Goal: Transaction & Acquisition: Purchase product/service

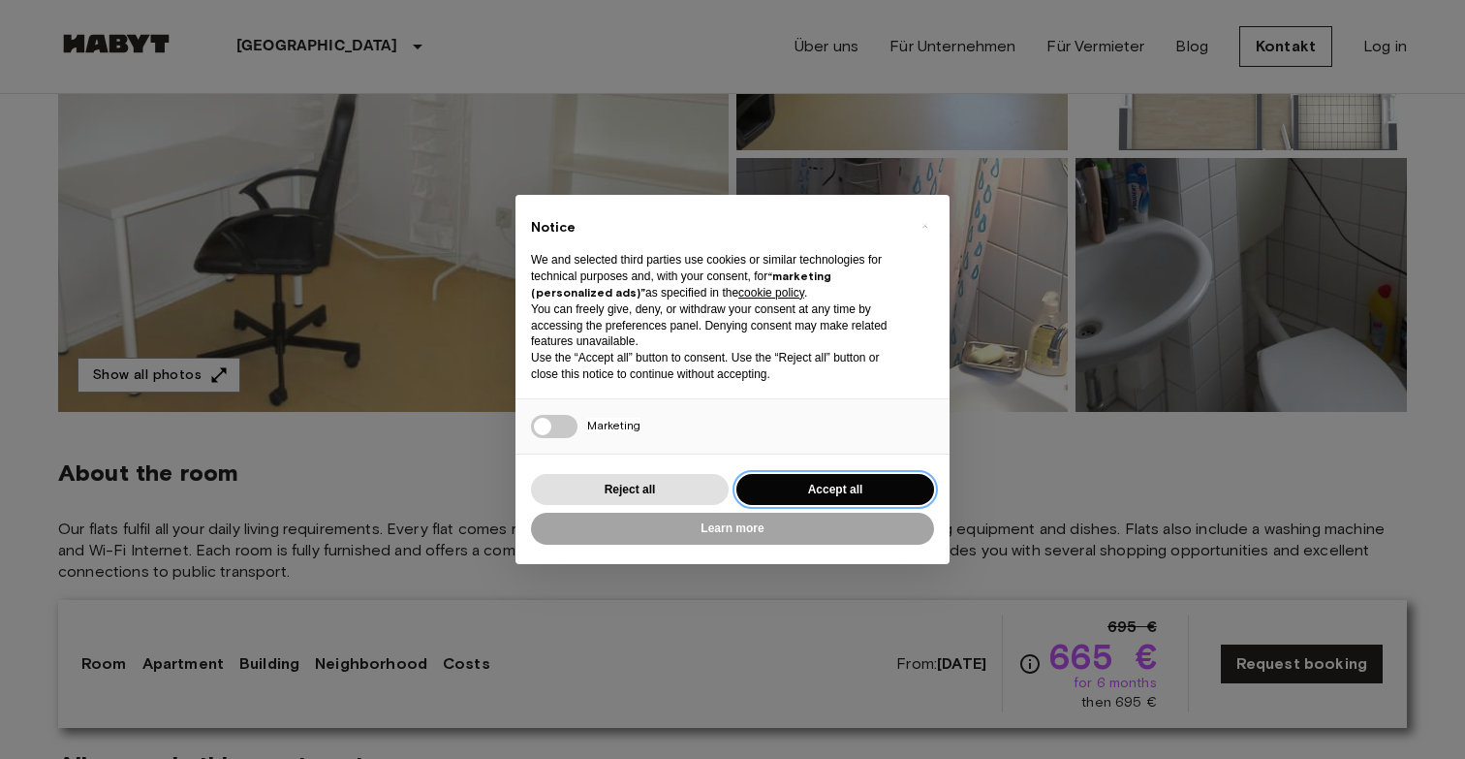
click at [827, 477] on button "Accept all" at bounding box center [835, 490] width 198 height 32
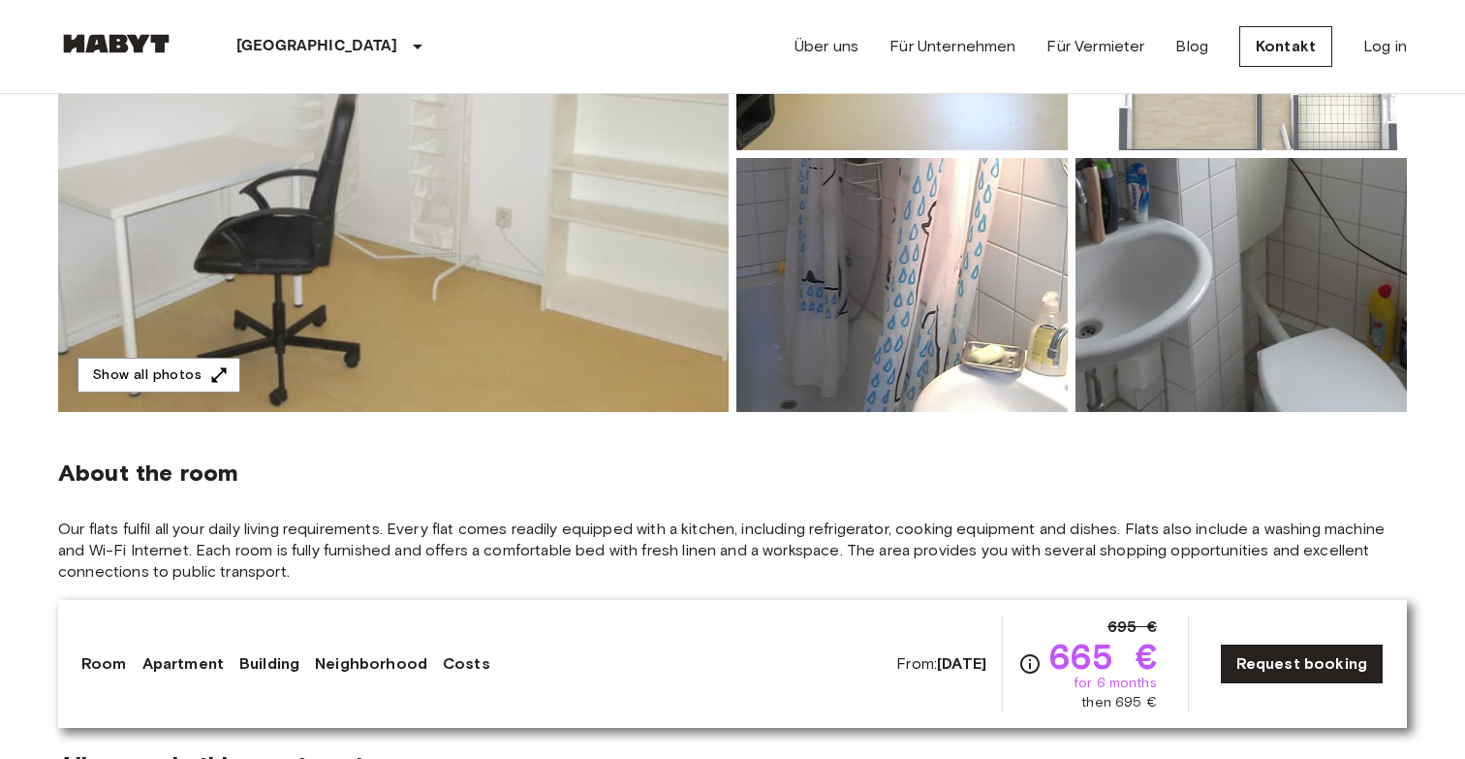
click at [574, 338] on img at bounding box center [393, 153] width 670 height 515
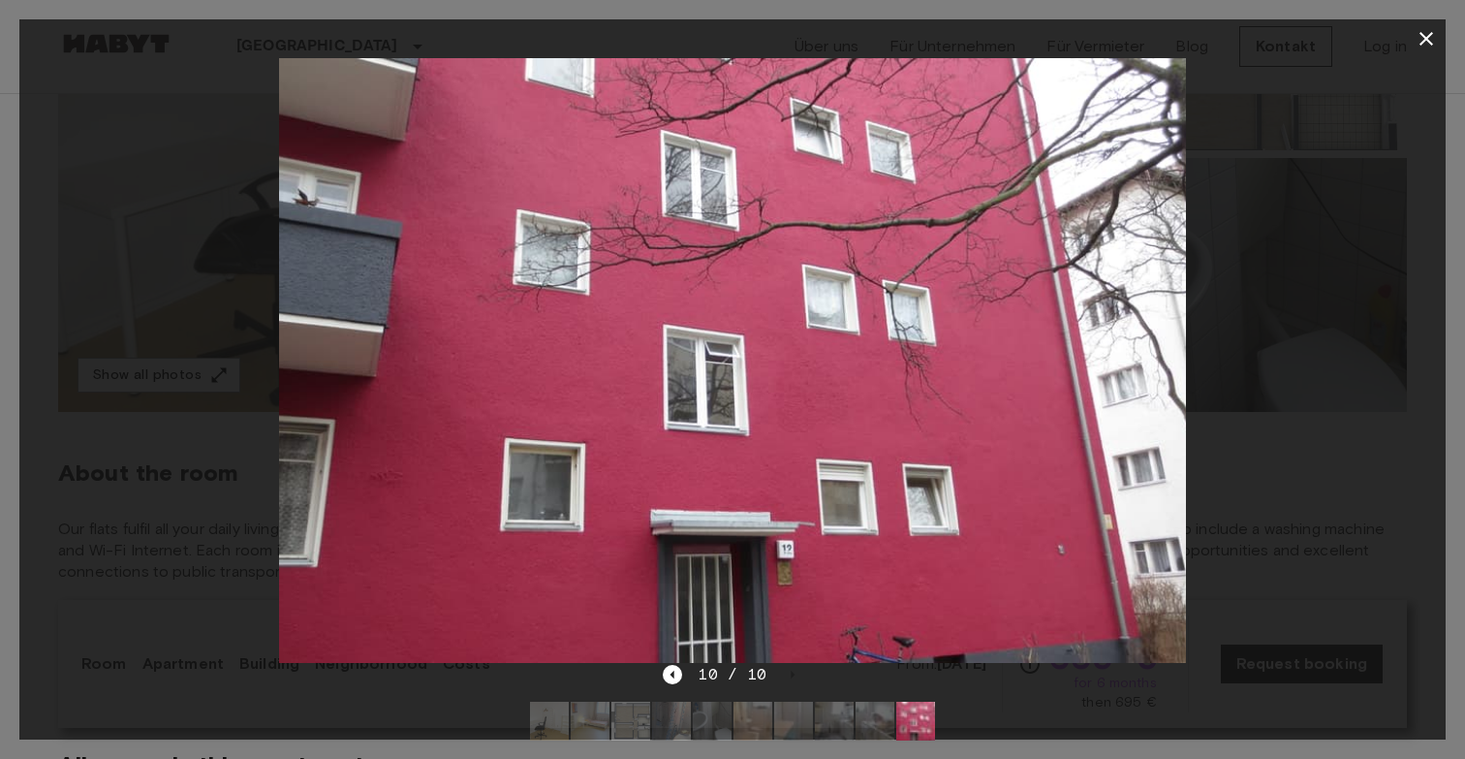
click at [1428, 41] on icon "button" at bounding box center [1426, 39] width 14 height 14
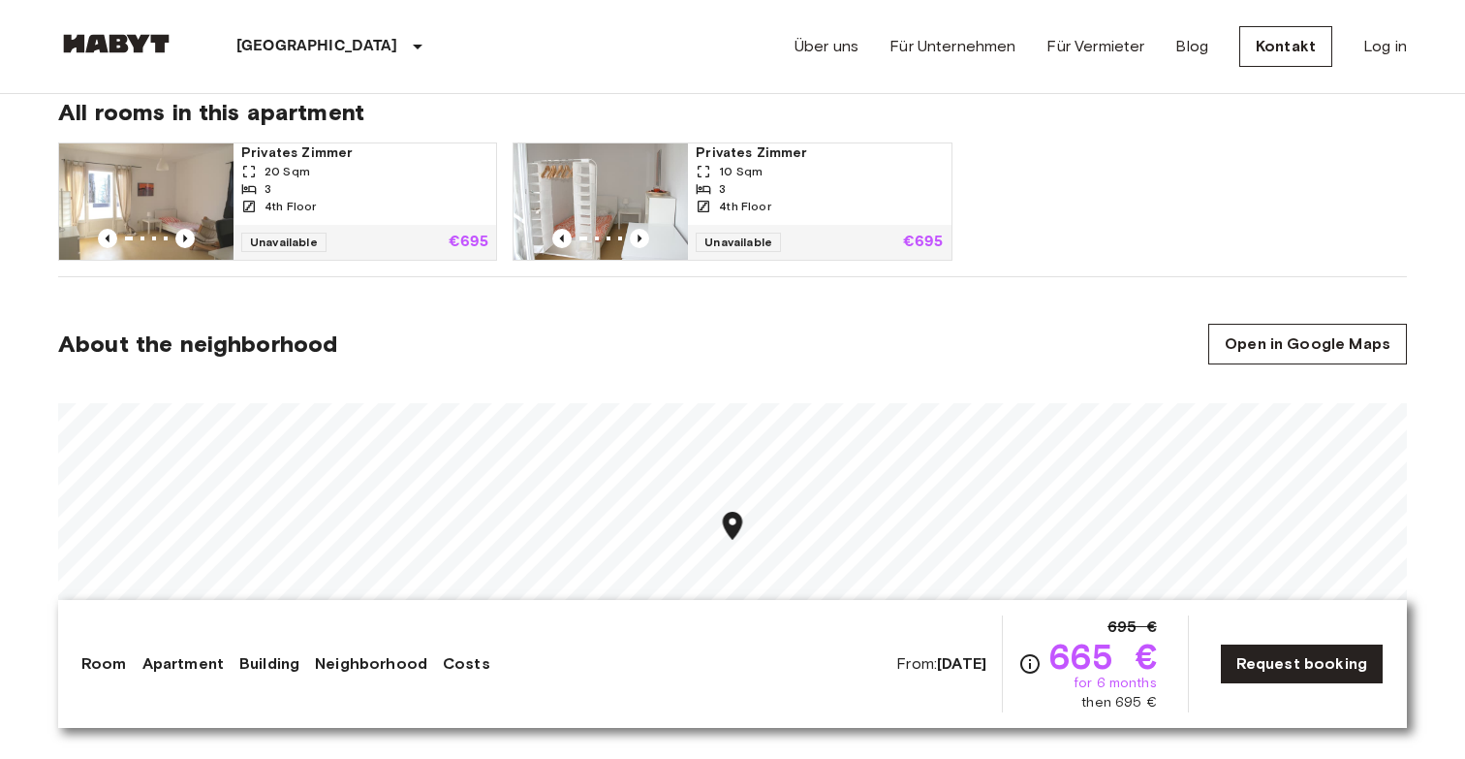
scroll to position [1066, 0]
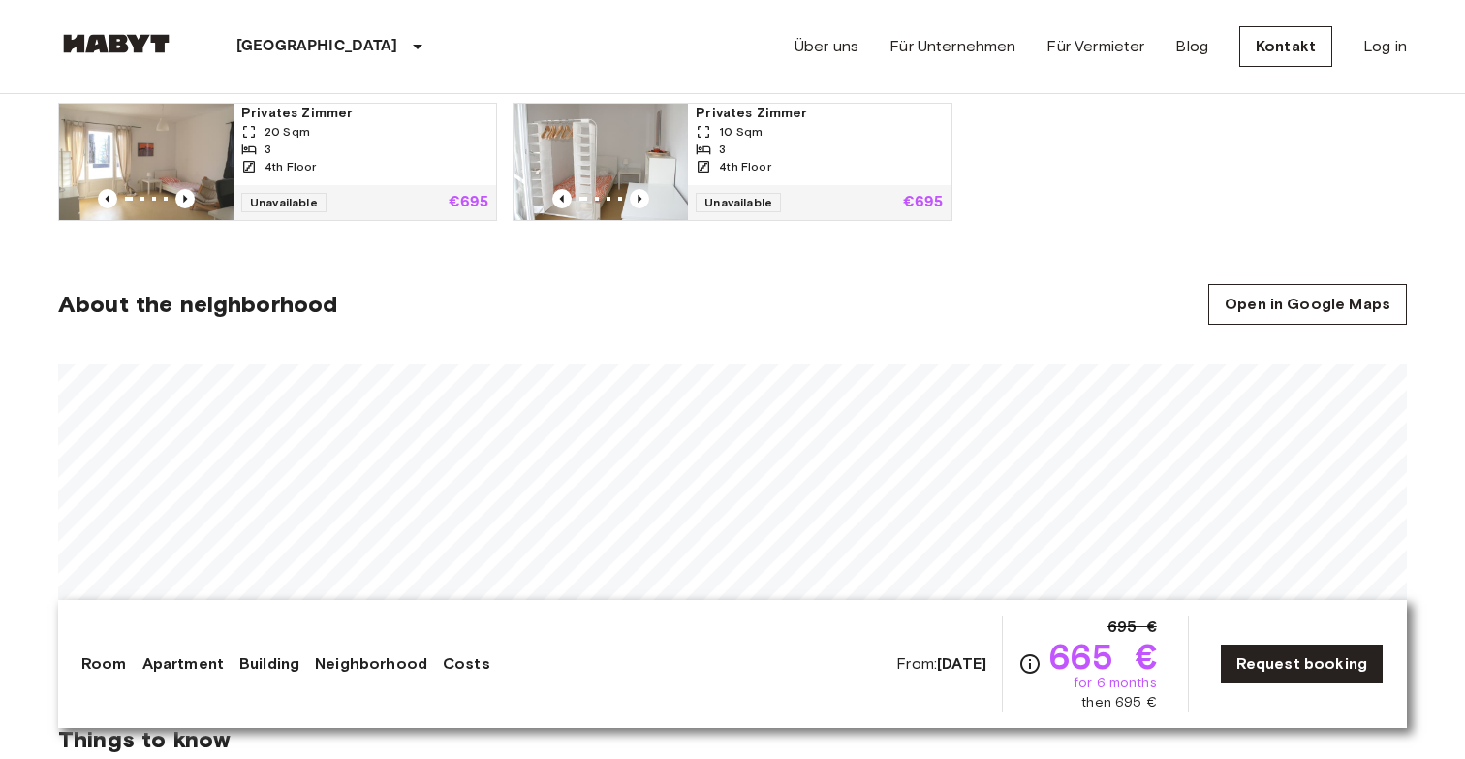
click at [1372, 47] on link "Log in" at bounding box center [1385, 46] width 44 height 23
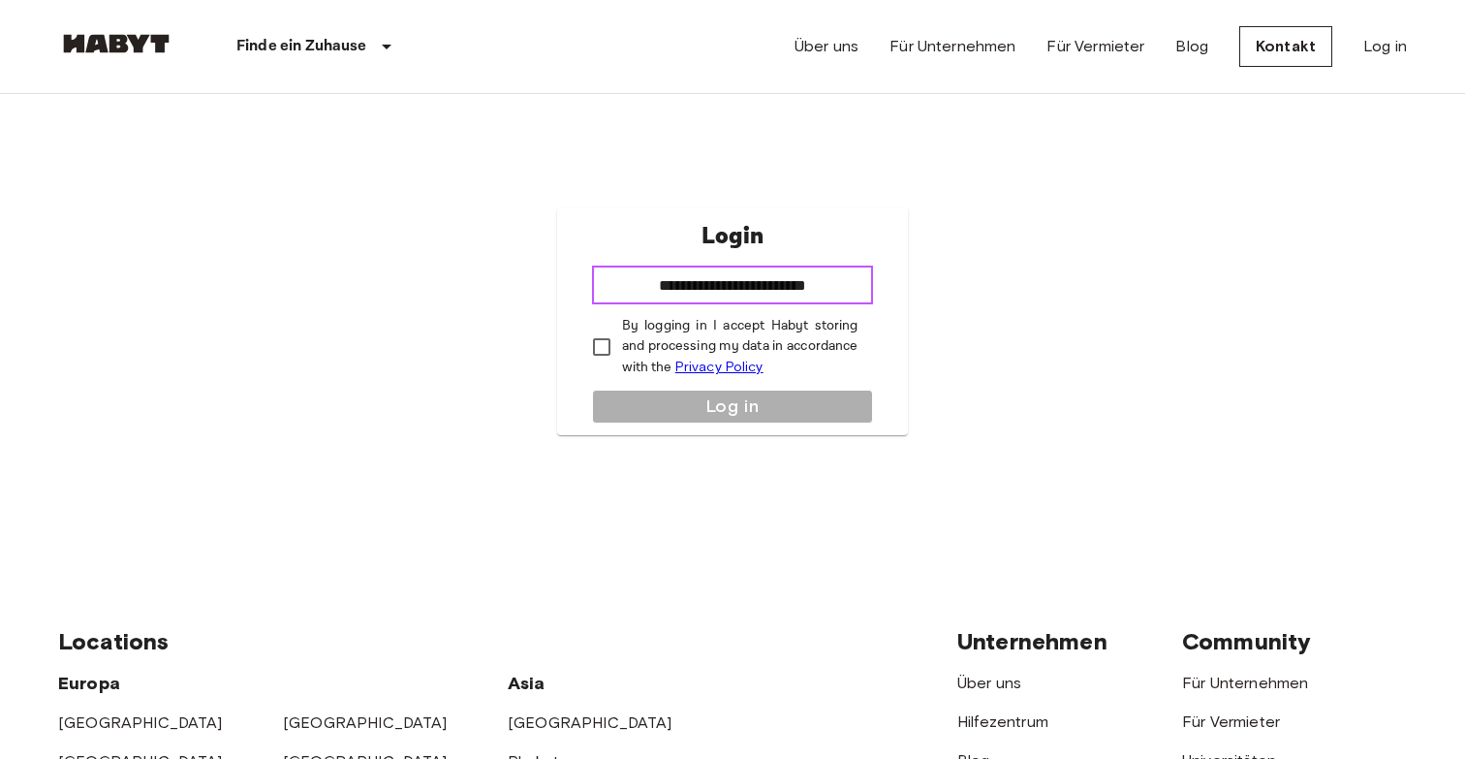
type input "**********"
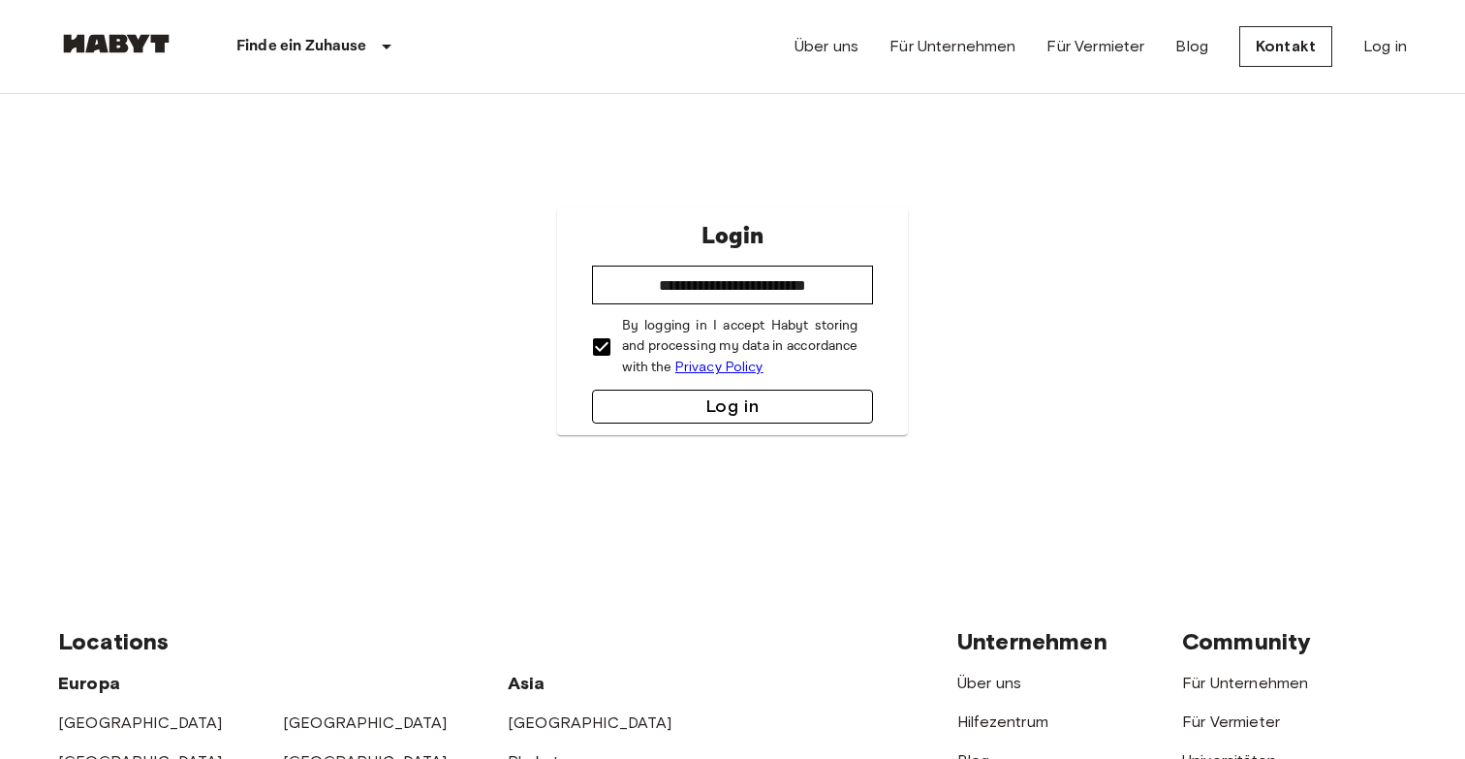
click at [626, 393] on button "Log in" at bounding box center [733, 406] width 282 height 34
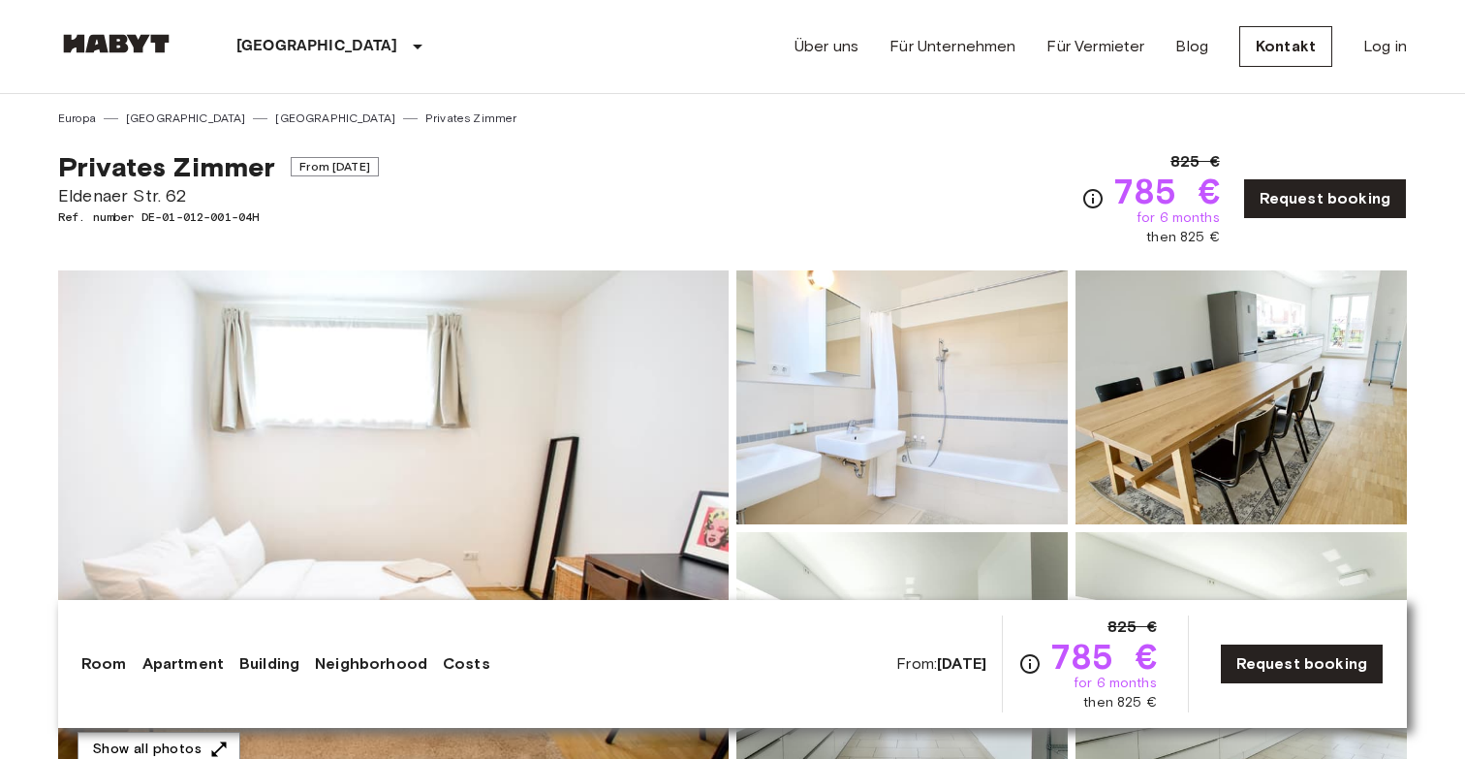
click at [555, 383] on img at bounding box center [393, 527] width 670 height 515
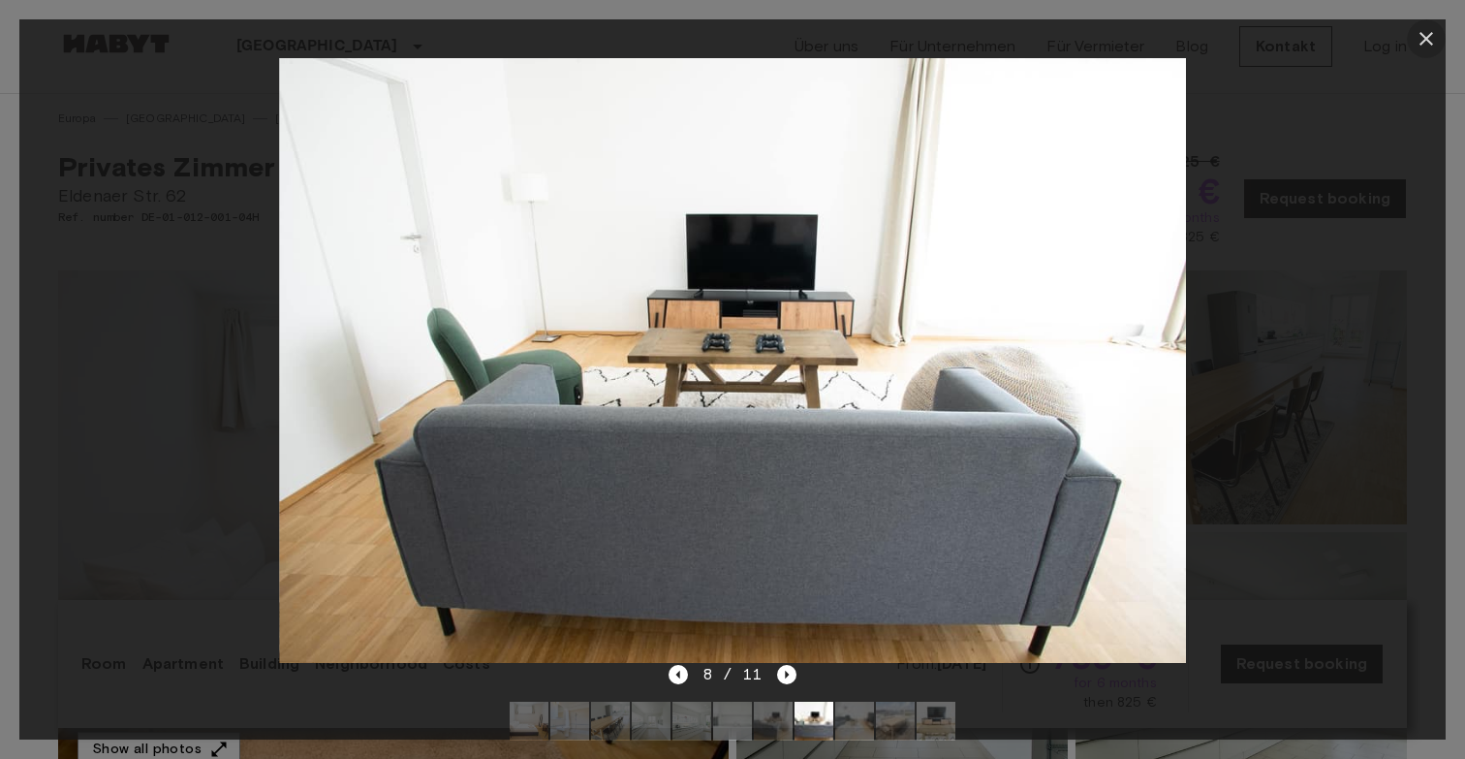
click at [1419, 42] on icon "button" at bounding box center [1426, 38] width 23 height 23
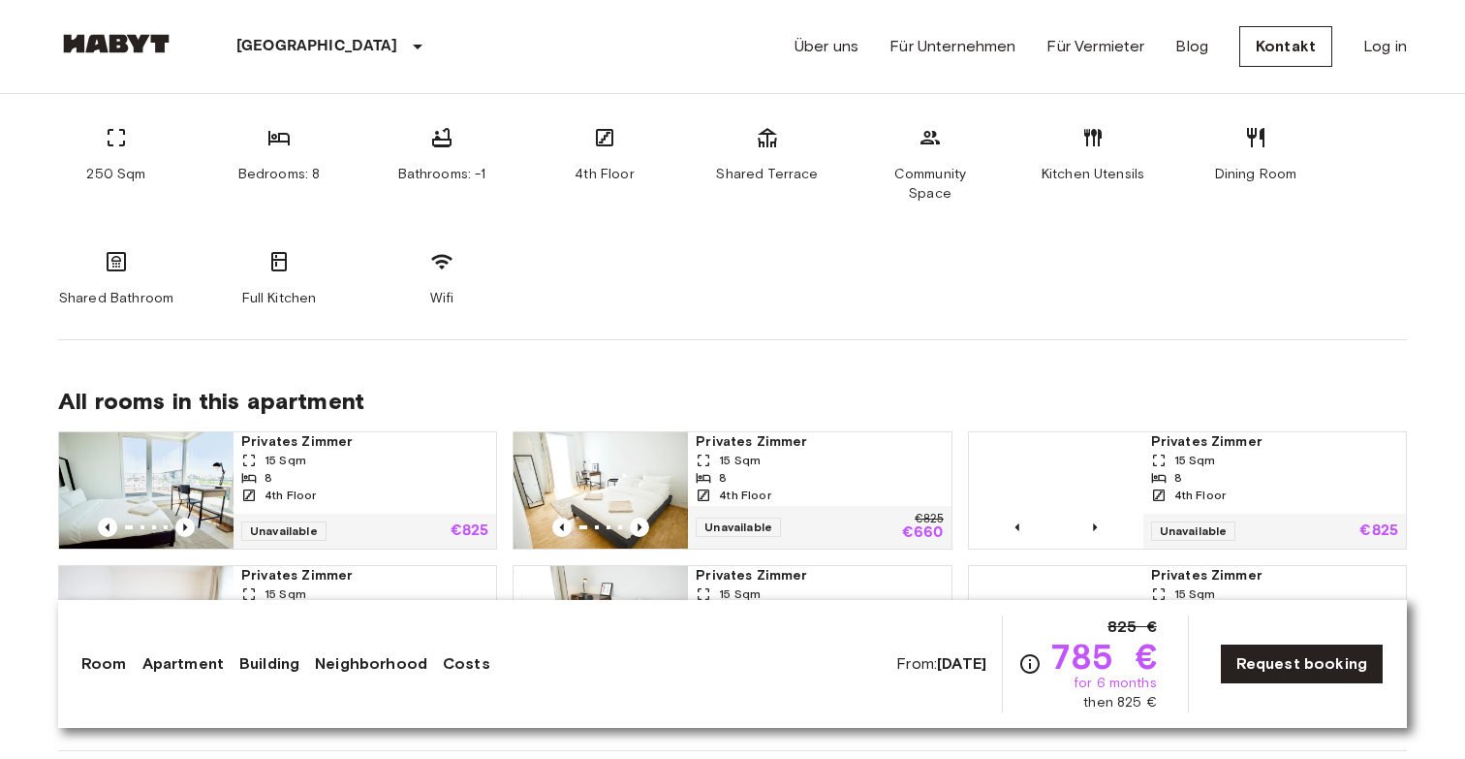
scroll to position [1555, 0]
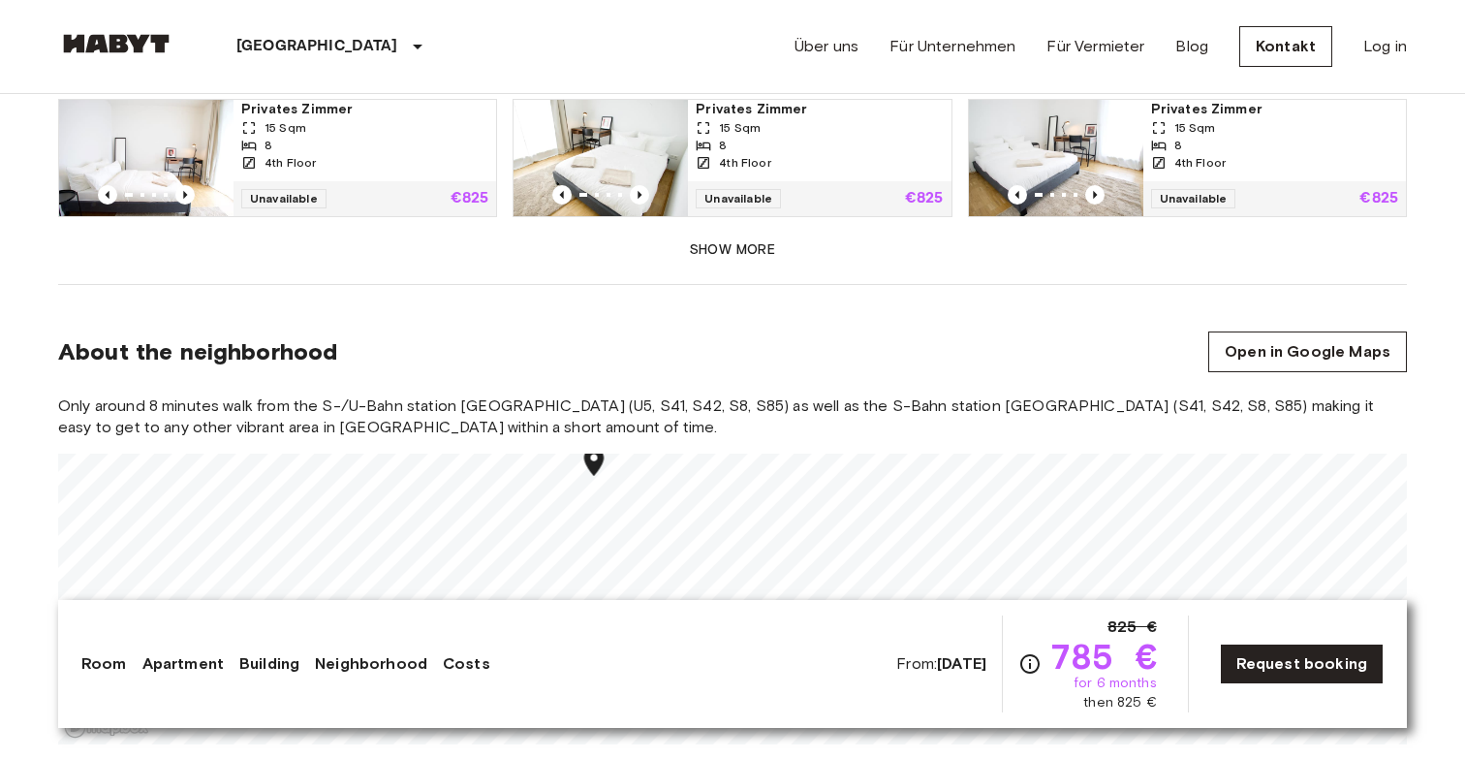
click at [898, 299] on section "About the neighborhood Open in Google Maps Only around 8 minutes walk from the …" at bounding box center [732, 526] width 1349 height 483
